Goal: Find specific page/section

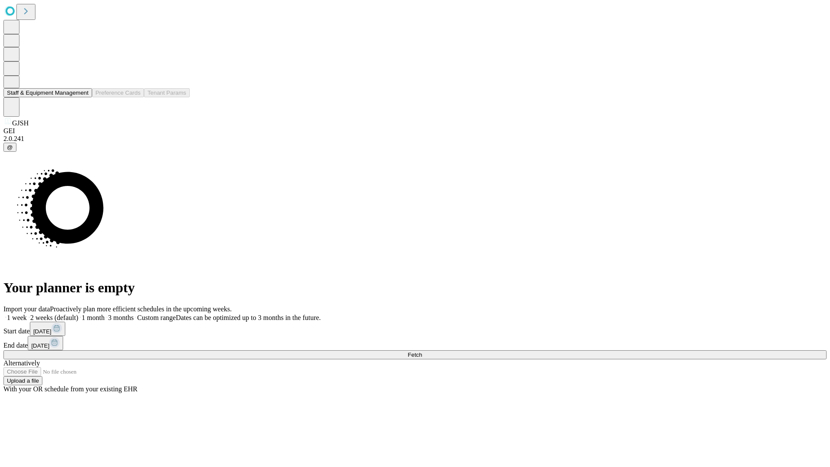
click at [83, 97] on button "Staff & Equipment Management" at bounding box center [47, 92] width 89 height 9
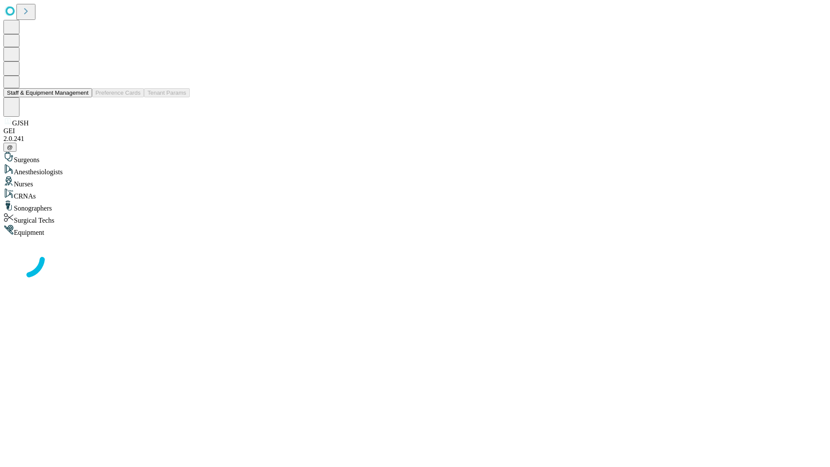
click at [83, 97] on button "Staff & Equipment Management" at bounding box center [47, 92] width 89 height 9
